Goal: Transaction & Acquisition: Download file/media

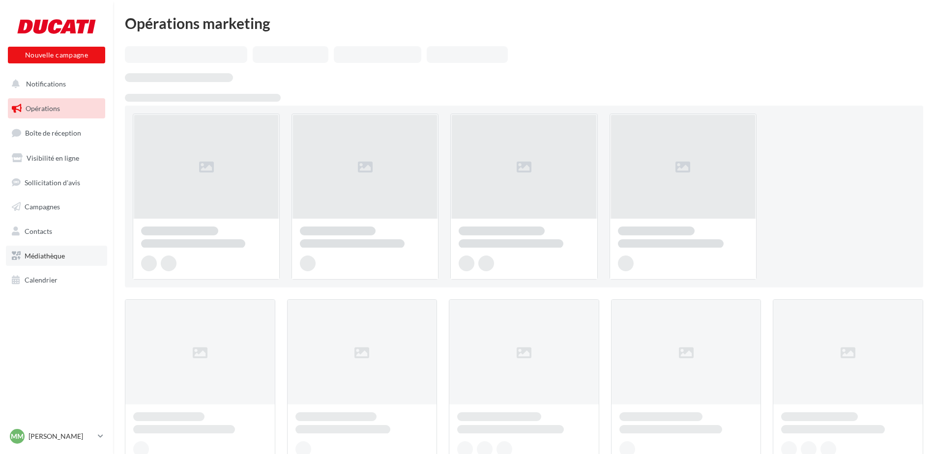
click at [51, 265] on link "Médiathèque" at bounding box center [56, 256] width 101 height 21
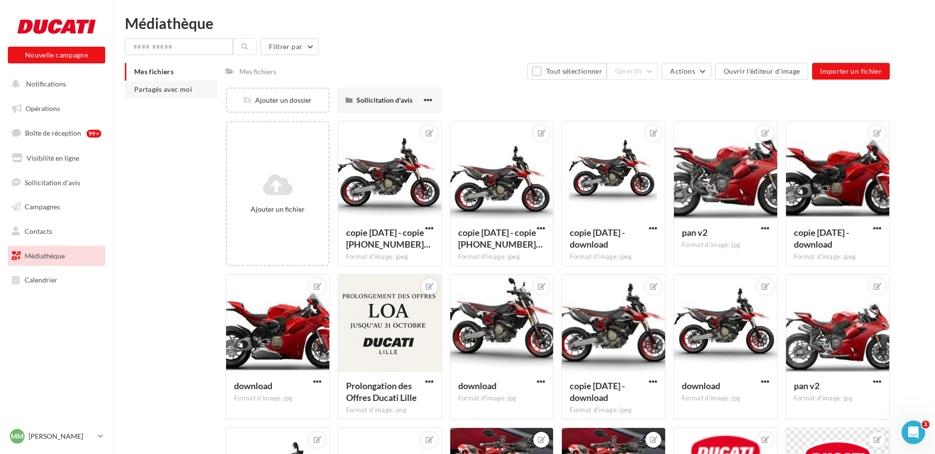
drag, startPoint x: 187, startPoint y: 88, endPoint x: 186, endPoint y: 93, distance: 5.4
click at [186, 93] on li "Partagés avec moi" at bounding box center [171, 90] width 93 height 18
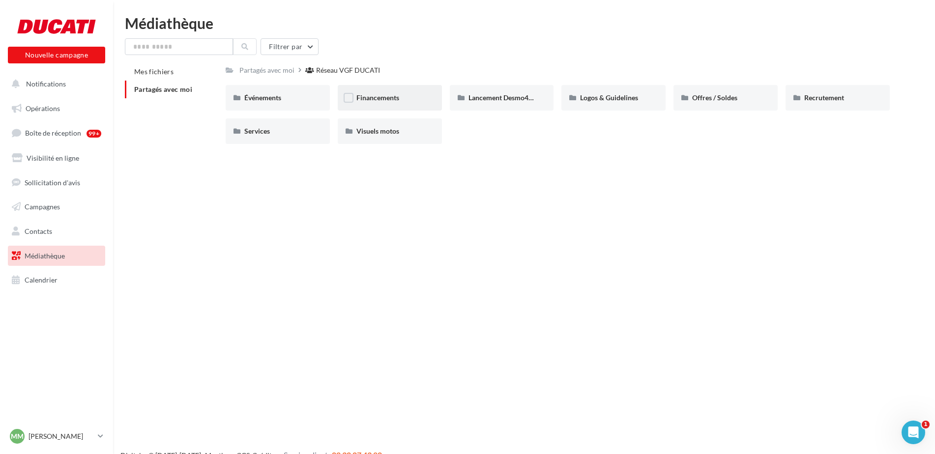
click at [379, 93] on div "Financements" at bounding box center [389, 98] width 67 height 10
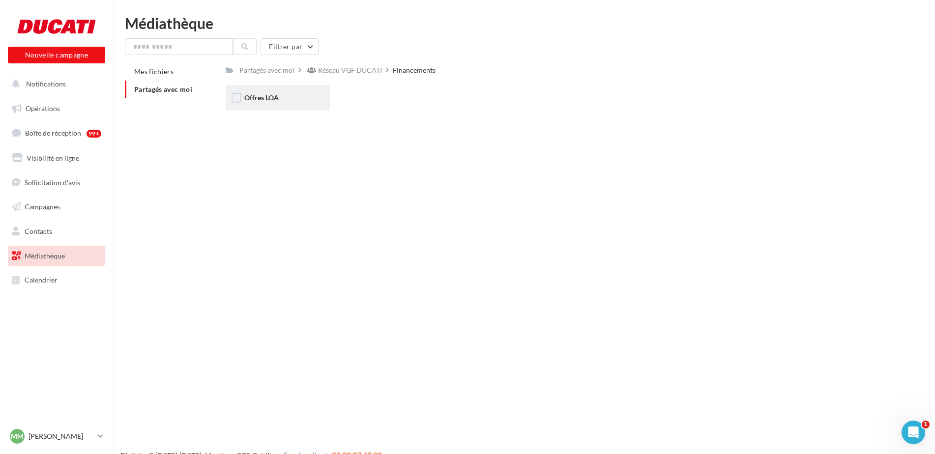
click at [310, 111] on div "Offres LOA Offres LOA" at bounding box center [562, 101] width 672 height 33
click at [304, 104] on div "Offres LOA" at bounding box center [278, 98] width 104 height 26
click at [352, 92] on div "Septembre 2025" at bounding box center [390, 98] width 104 height 26
click at [247, 106] on div "Post" at bounding box center [278, 98] width 104 height 26
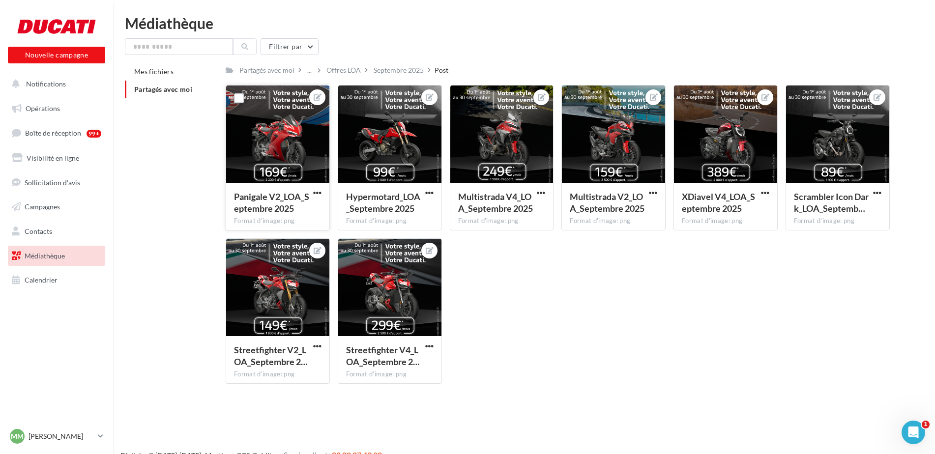
click at [321, 183] on div "Panigale V2_LOA_Septembre 2025 Format d'image: png" at bounding box center [277, 206] width 103 height 46
click at [321, 192] on span "button" at bounding box center [317, 193] width 8 height 8
click at [310, 238] on button "Télécharger" at bounding box center [272, 238] width 104 height 26
click at [431, 192] on span "button" at bounding box center [429, 193] width 8 height 8
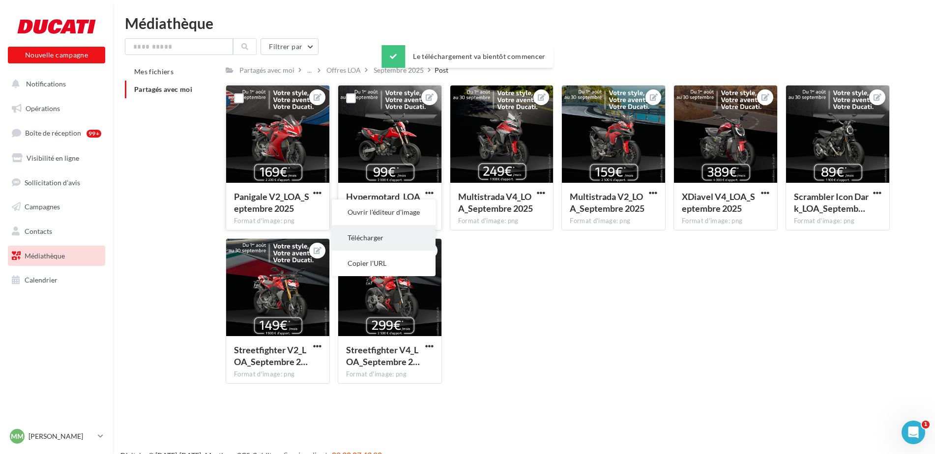
click at [424, 246] on button "Télécharger" at bounding box center [384, 238] width 104 height 26
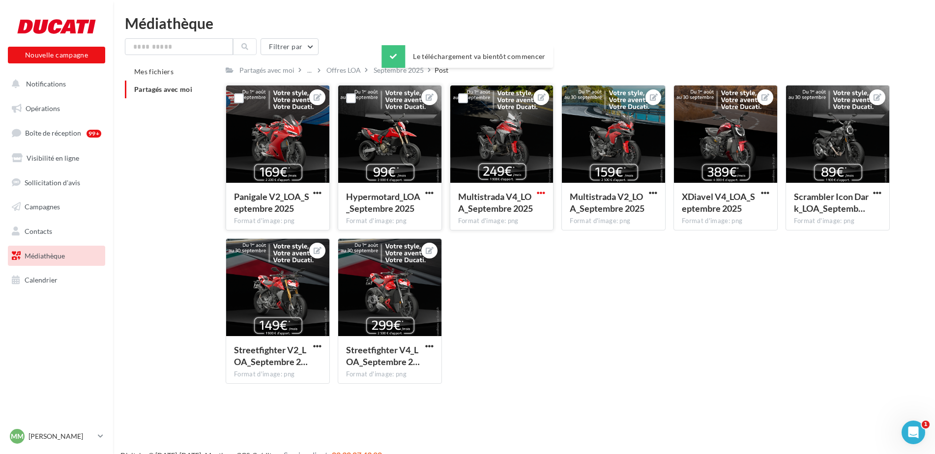
click at [543, 194] on span "button" at bounding box center [541, 193] width 8 height 8
click at [539, 237] on button "Télécharger" at bounding box center [496, 238] width 104 height 26
click at [534, 264] on div "Panigale V2_LOA_Septembre 2025 Format d'image: png Panigale V2_LOA_Septembre 20…" at bounding box center [562, 238] width 672 height 307
click at [656, 195] on span "button" at bounding box center [653, 193] width 8 height 8
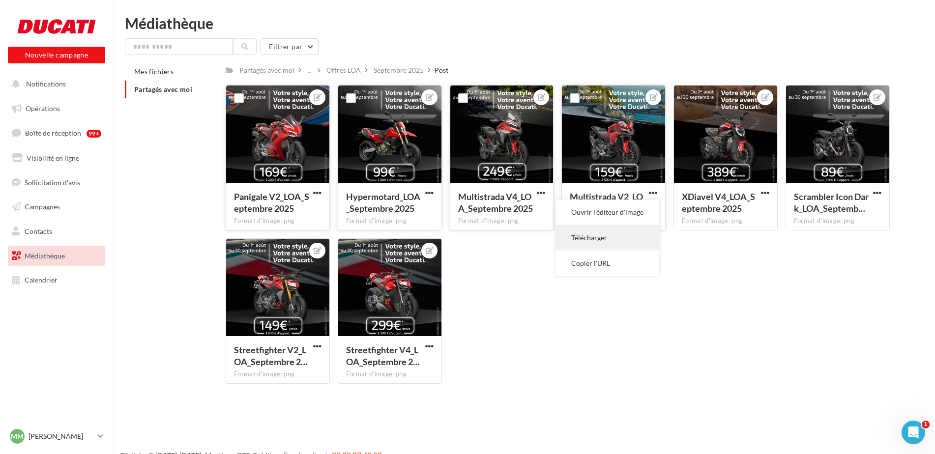
click at [640, 232] on button "Télécharger" at bounding box center [608, 238] width 104 height 26
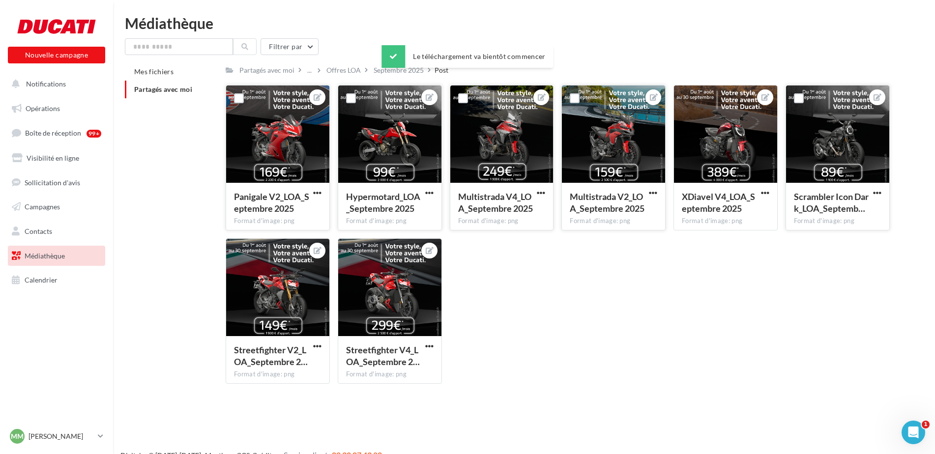
click at [882, 195] on button "button" at bounding box center [877, 194] width 12 height 10
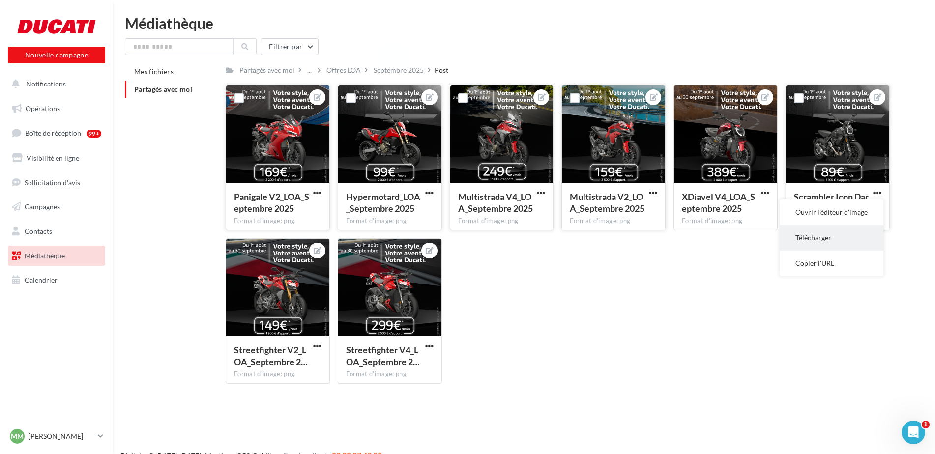
click at [831, 246] on button "Télécharger" at bounding box center [832, 238] width 104 height 26
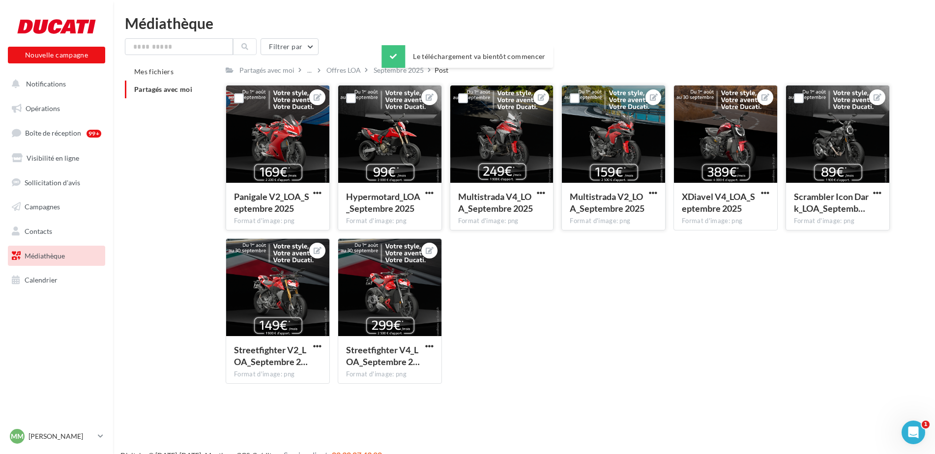
click at [846, 266] on div "Panigale V2_LOA_Septembre 2025 Format d'image: png Panigale V2_LOA_Septembre 20…" at bounding box center [562, 238] width 672 height 307
click at [766, 195] on span "button" at bounding box center [765, 193] width 8 height 8
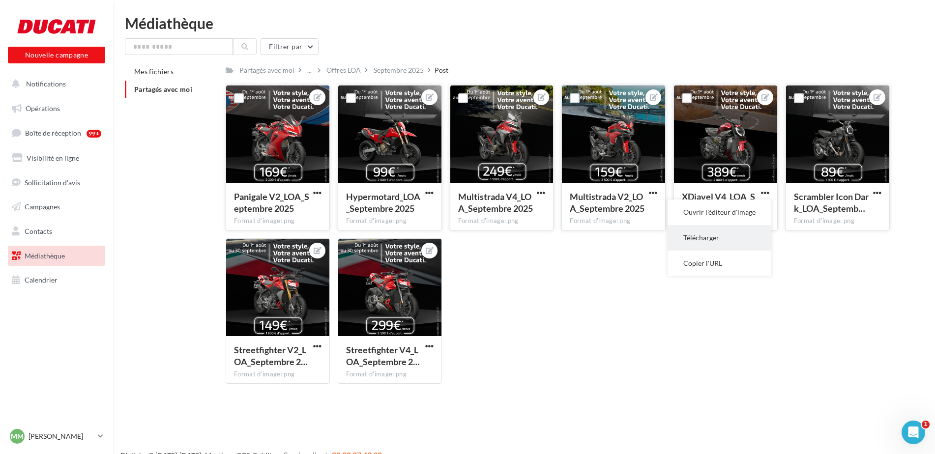
click at [759, 232] on button "Télécharger" at bounding box center [720, 238] width 104 height 26
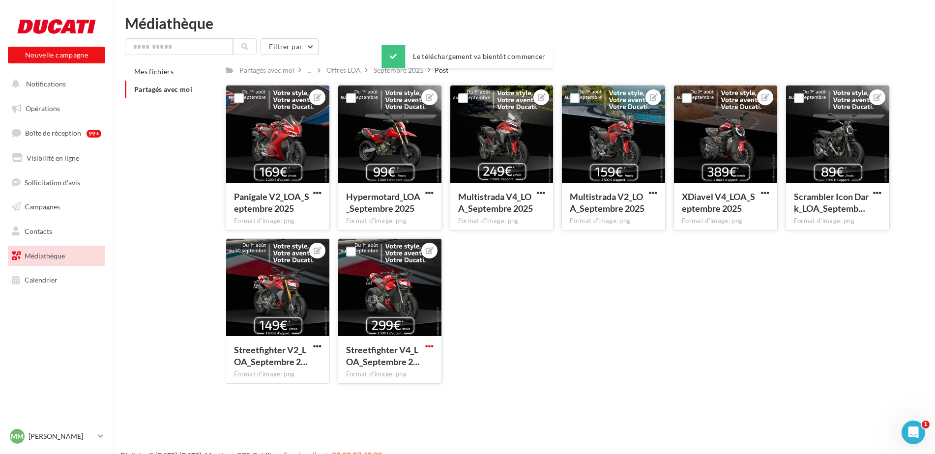
click at [427, 349] on span "button" at bounding box center [429, 346] width 8 height 8
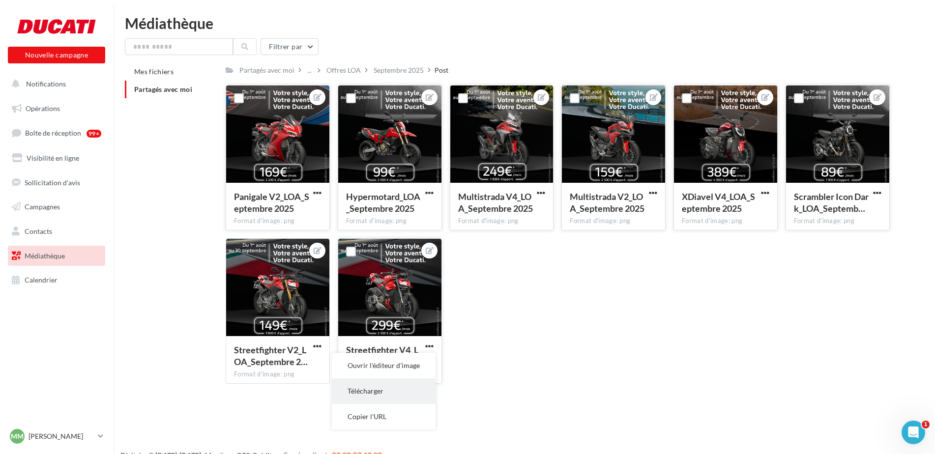
click at [407, 396] on button "Télécharger" at bounding box center [384, 392] width 104 height 26
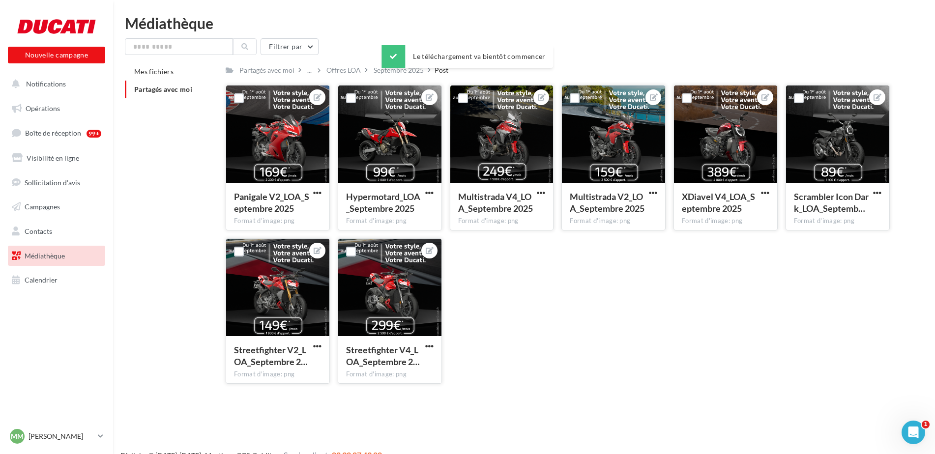
click at [312, 340] on div "Streetfighter V2_LOA_Septembre 2… Format d'image: png" at bounding box center [277, 359] width 103 height 46
click at [312, 351] on button "button" at bounding box center [317, 347] width 12 height 10
click at [316, 347] on span "button" at bounding box center [317, 346] width 8 height 8
click at [315, 346] on span "button" at bounding box center [317, 346] width 8 height 8
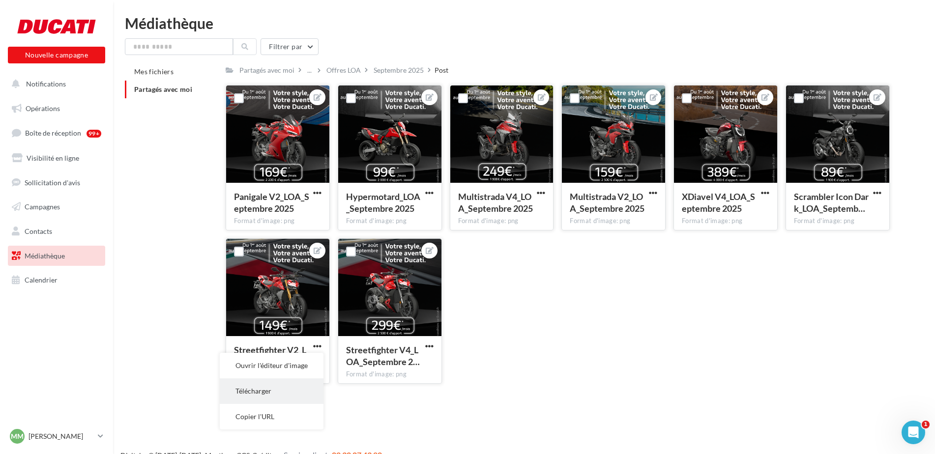
click at [290, 386] on button "Télécharger" at bounding box center [272, 392] width 104 height 26
